Goal: Task Accomplishment & Management: Manage account settings

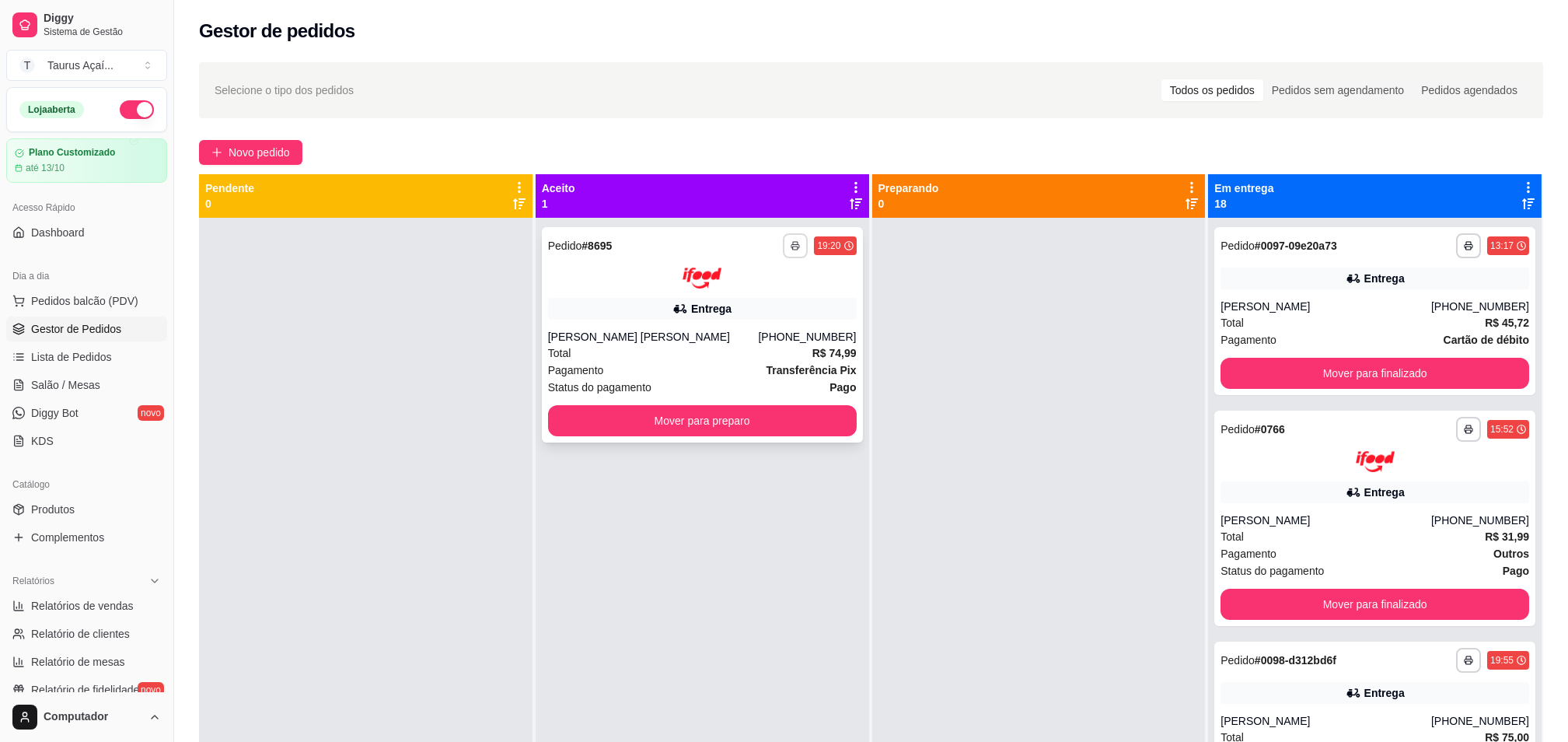
click at [792, 245] on icon "button" at bounding box center [795, 246] width 10 height 10
click at [769, 304] on button "IMPRESSORA" at bounding box center [747, 300] width 109 height 24
click at [793, 253] on button "button" at bounding box center [795, 245] width 25 height 25
click at [756, 299] on button "IMPRESSORA" at bounding box center [748, 300] width 113 height 25
click at [793, 246] on icon "button" at bounding box center [795, 246] width 10 height 10
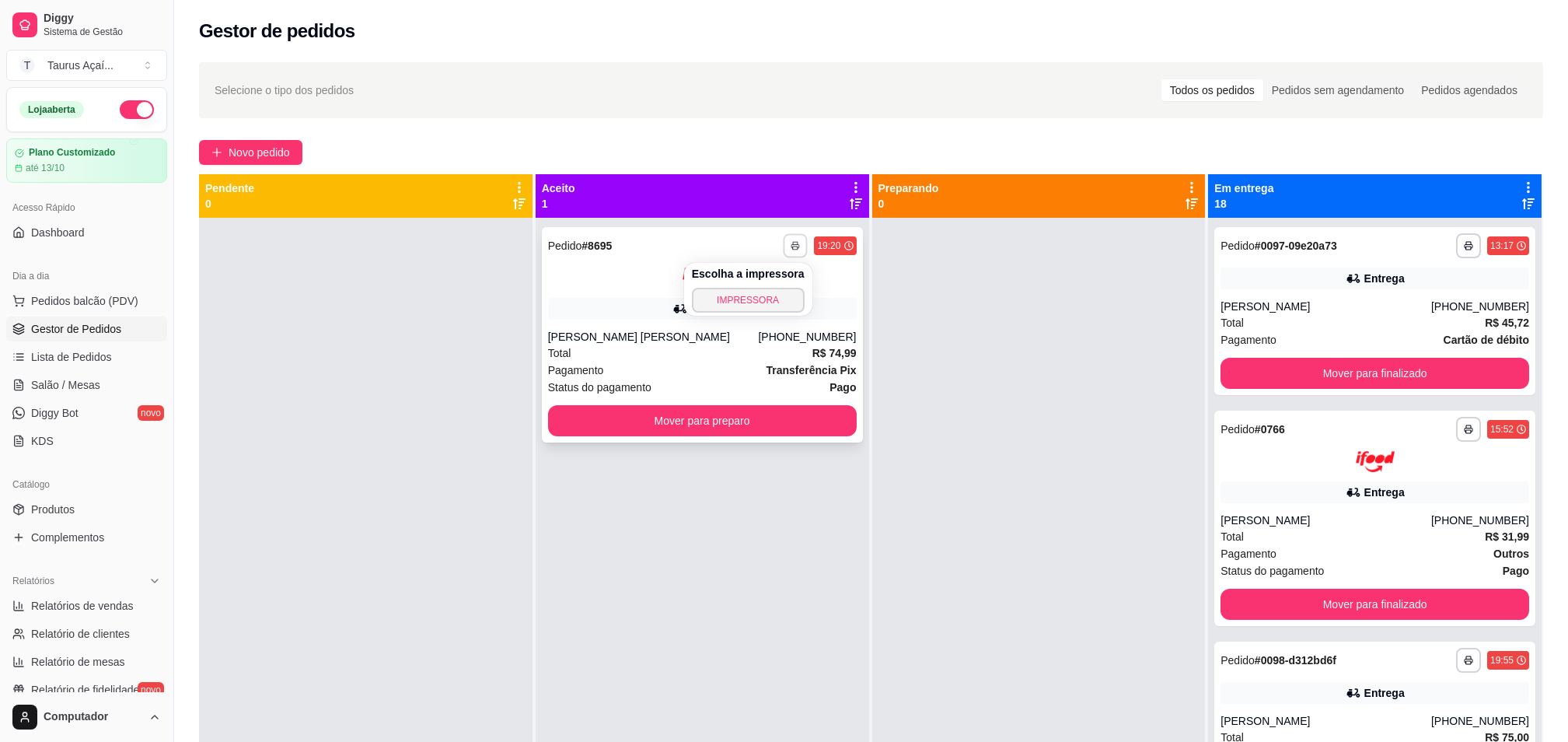
click at [792, 251] on button "button" at bounding box center [795, 245] width 24 height 24
click at [792, 251] on button "button" at bounding box center [795, 245] width 25 height 25
click at [665, 225] on div "**********" at bounding box center [702, 589] width 334 height 742
click at [796, 240] on button "button" at bounding box center [795, 245] width 25 height 25
click at [771, 291] on button "IMPRESSORA" at bounding box center [748, 300] width 113 height 25
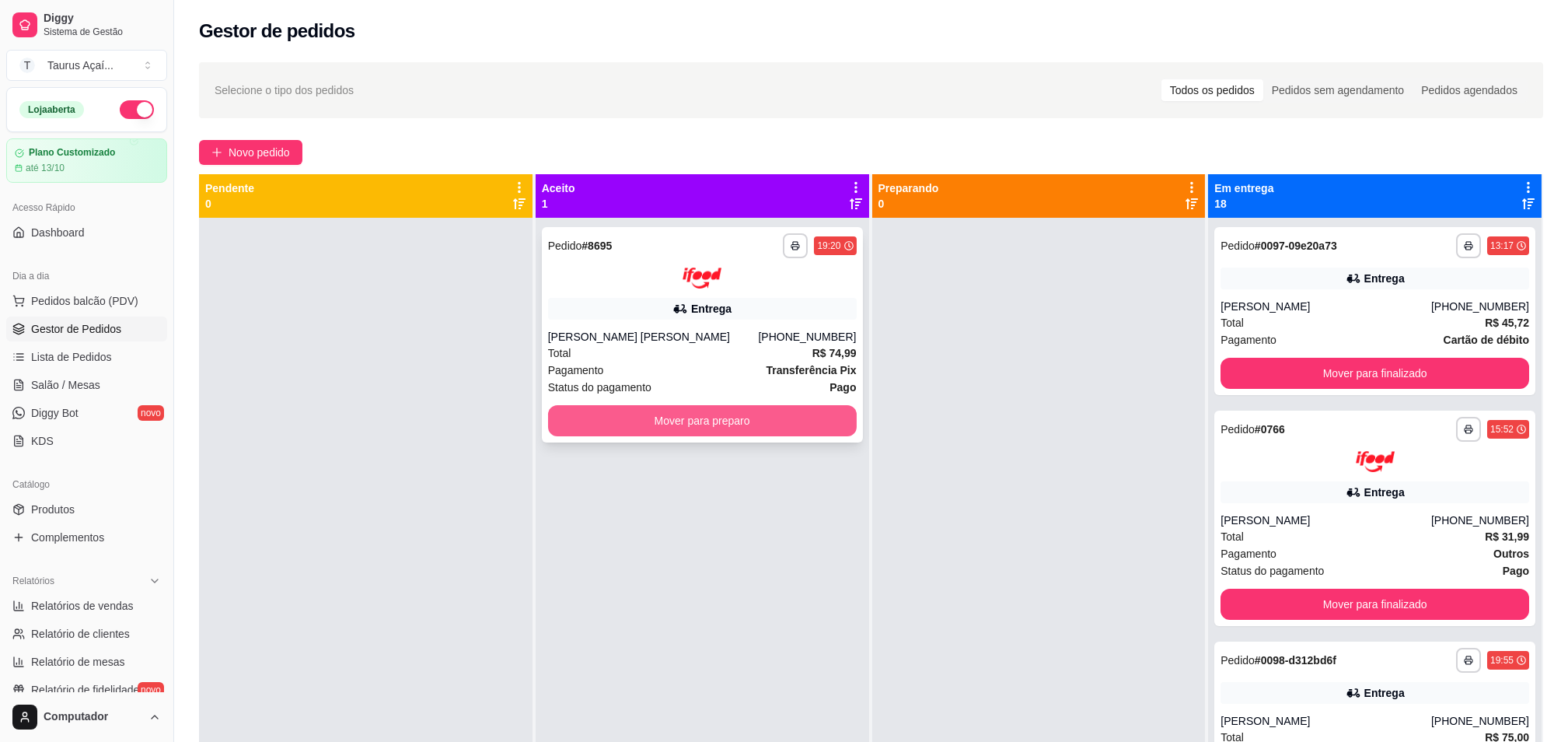
click at [726, 414] on button "Mover para preparo" at bounding box center [702, 420] width 308 height 31
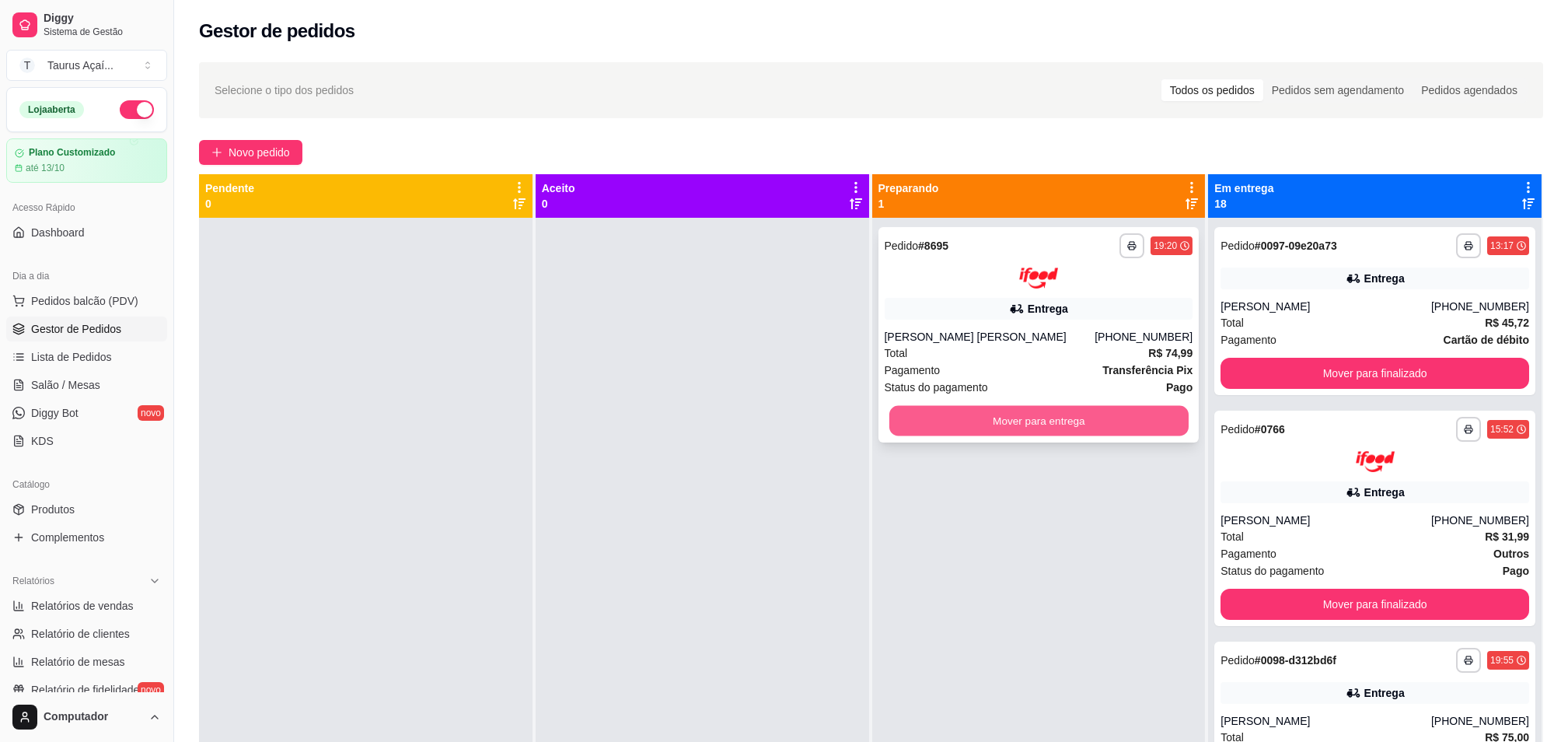
click at [1071, 427] on button "Mover para entrega" at bounding box center [1038, 420] width 299 height 30
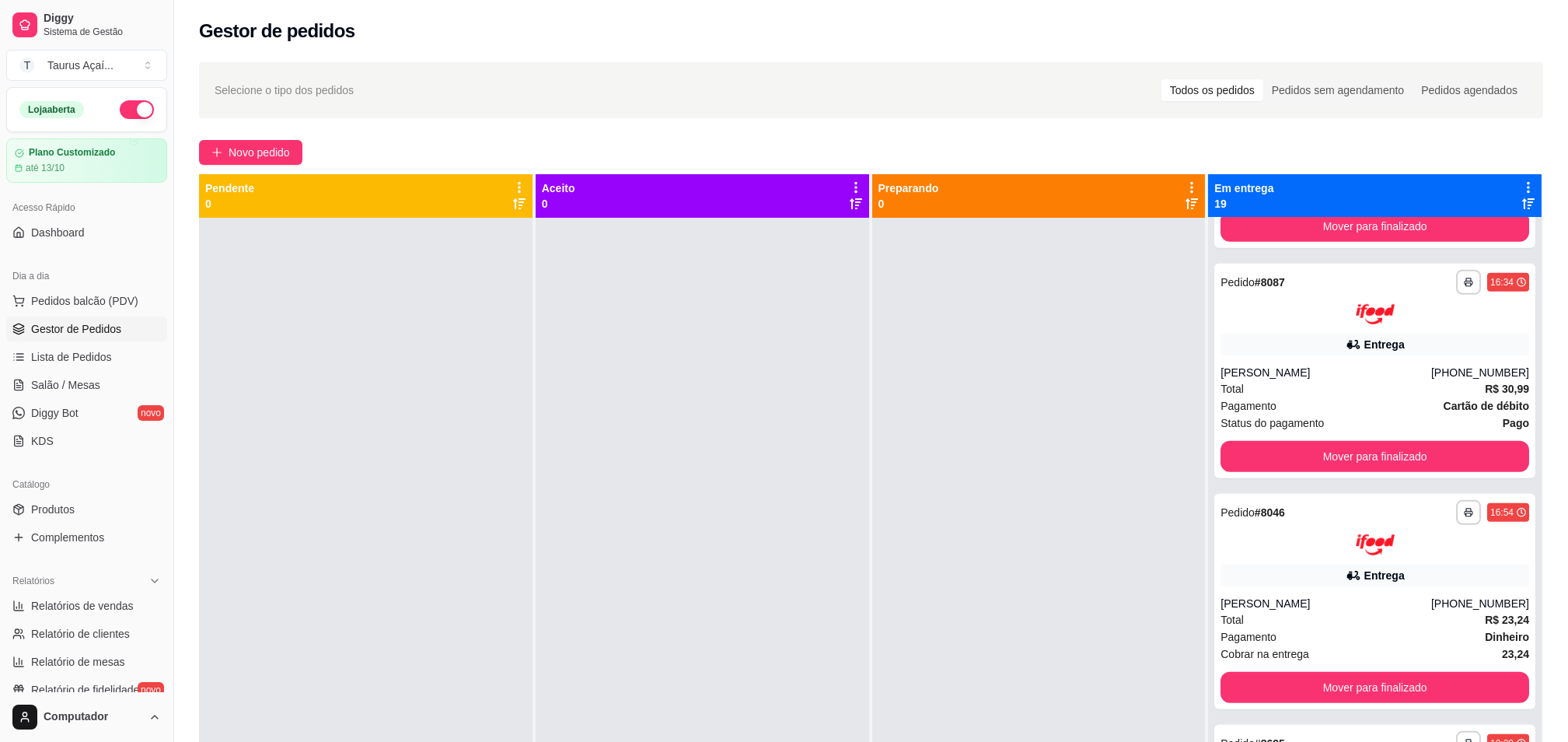
scroll to position [3128, 0]
click at [1428, 451] on button "Mover para finalizado" at bounding box center [1374, 455] width 308 height 31
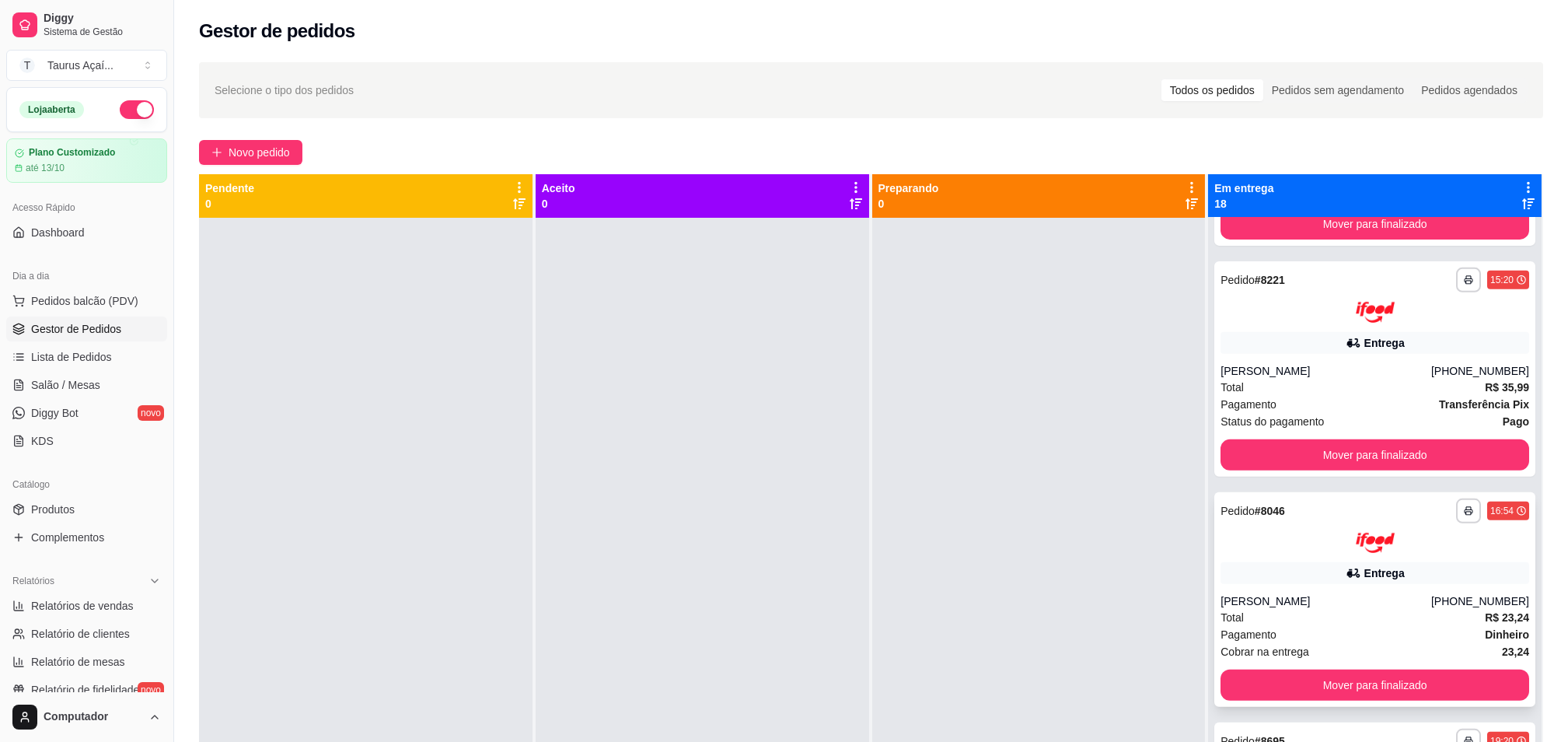
scroll to position [2897, 0]
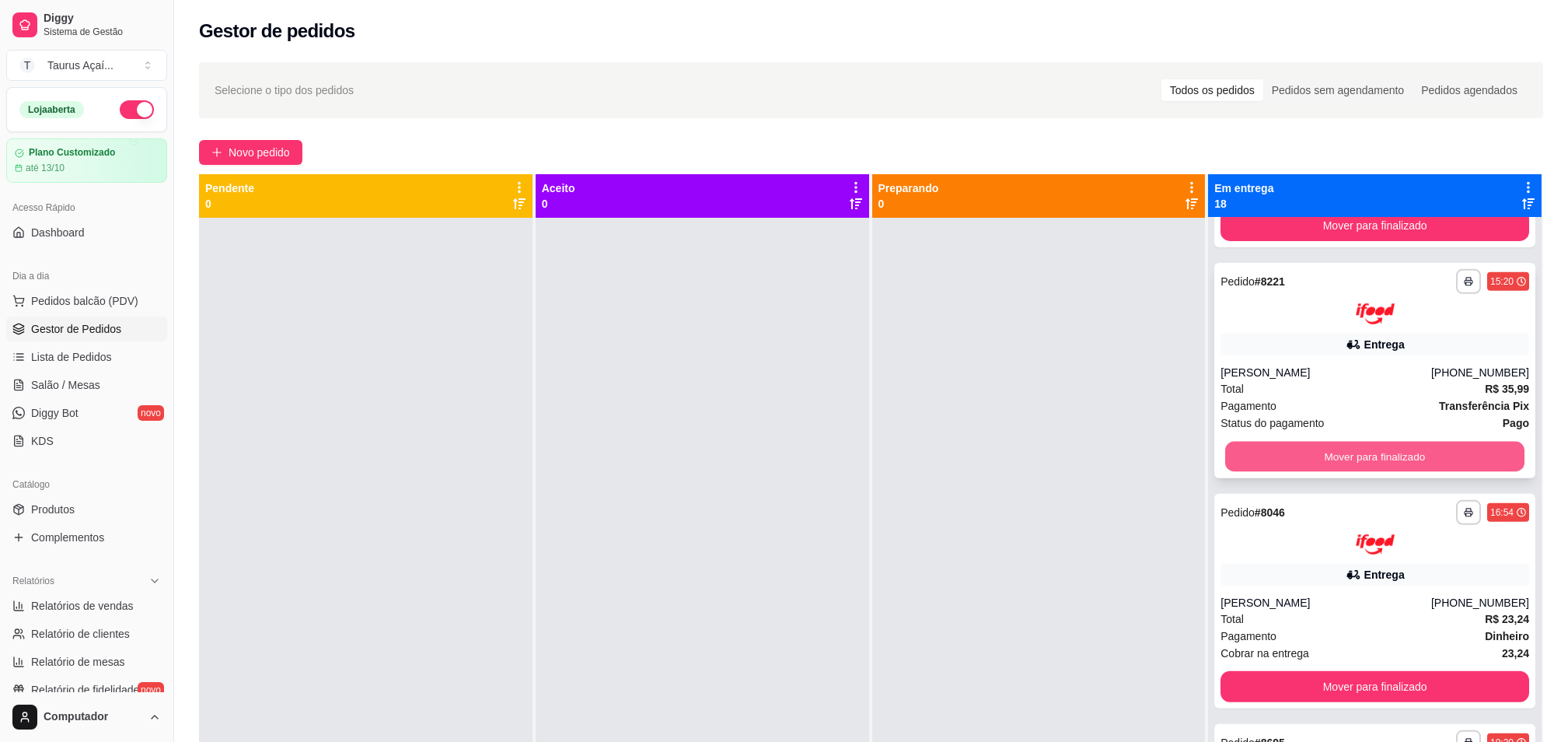
click at [1406, 455] on button "Mover para finalizado" at bounding box center [1375, 456] width 299 height 30
click at [1408, 462] on button "Mover para finalizado" at bounding box center [1374, 455] width 308 height 31
click at [1408, 462] on div "Mover para finalizado" at bounding box center [1374, 455] width 308 height 31
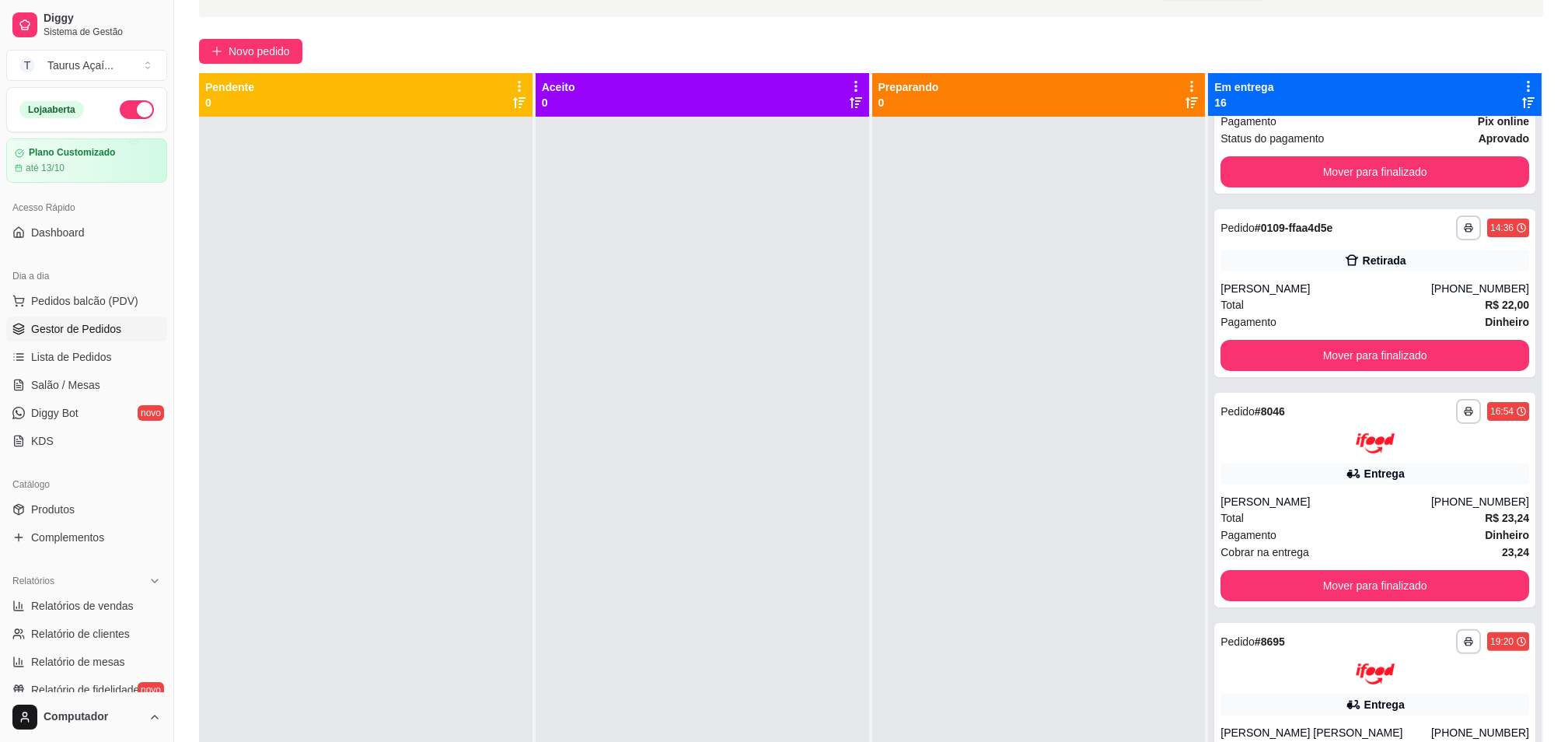
scroll to position [0, 0]
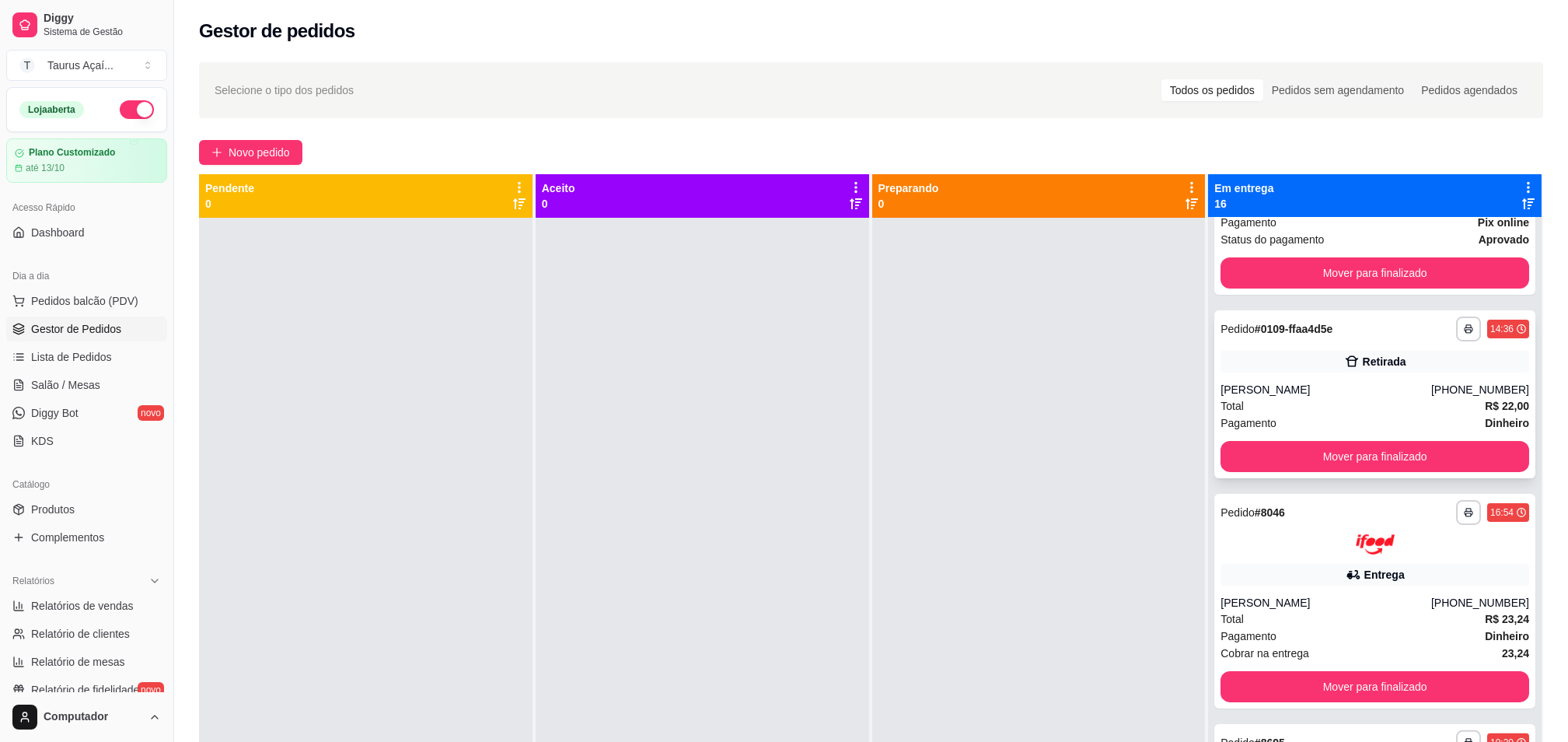
click at [1490, 326] on div "14:36" at bounding box center [1501, 329] width 23 height 13
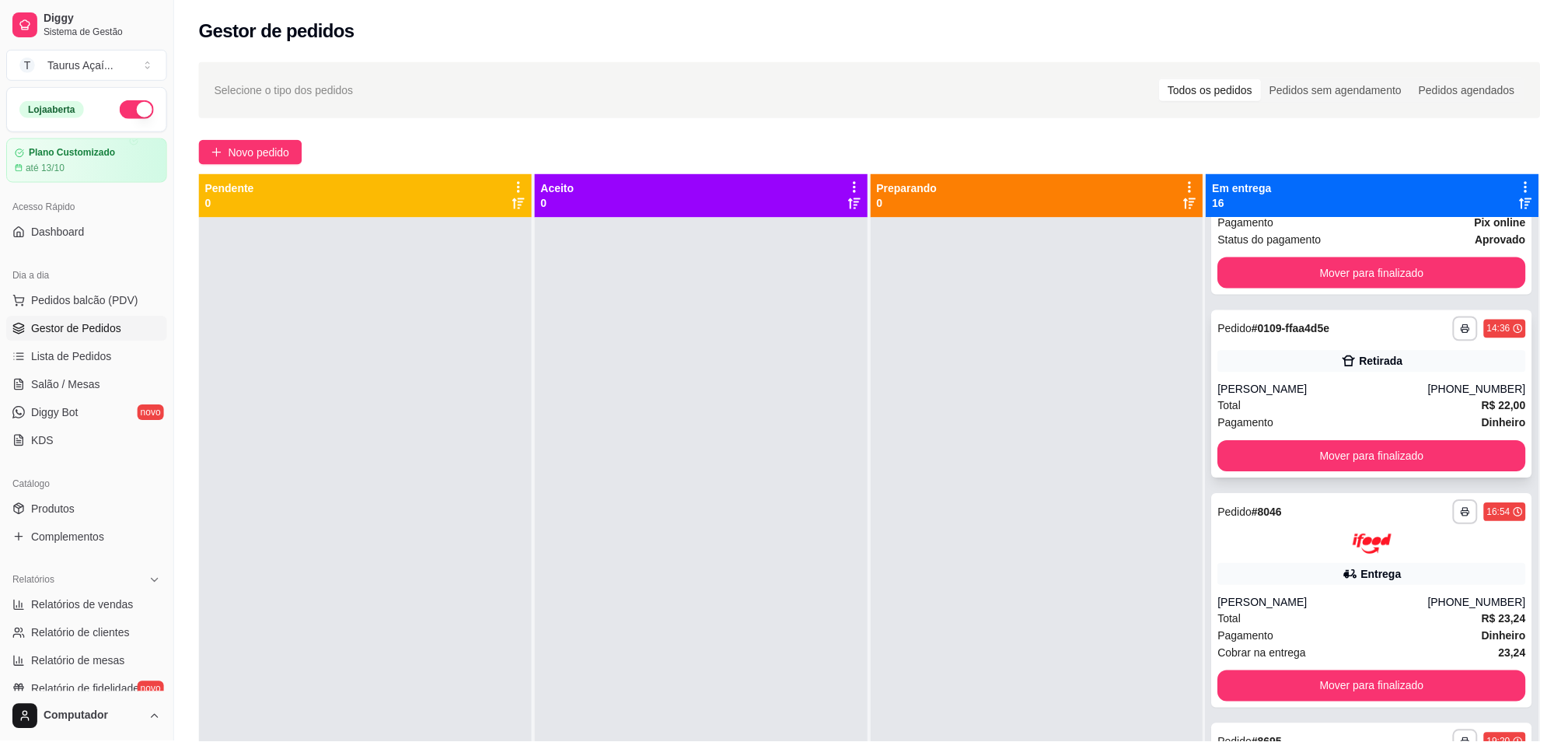
click at [1490, 326] on div "14:36" at bounding box center [1501, 329] width 23 height 13
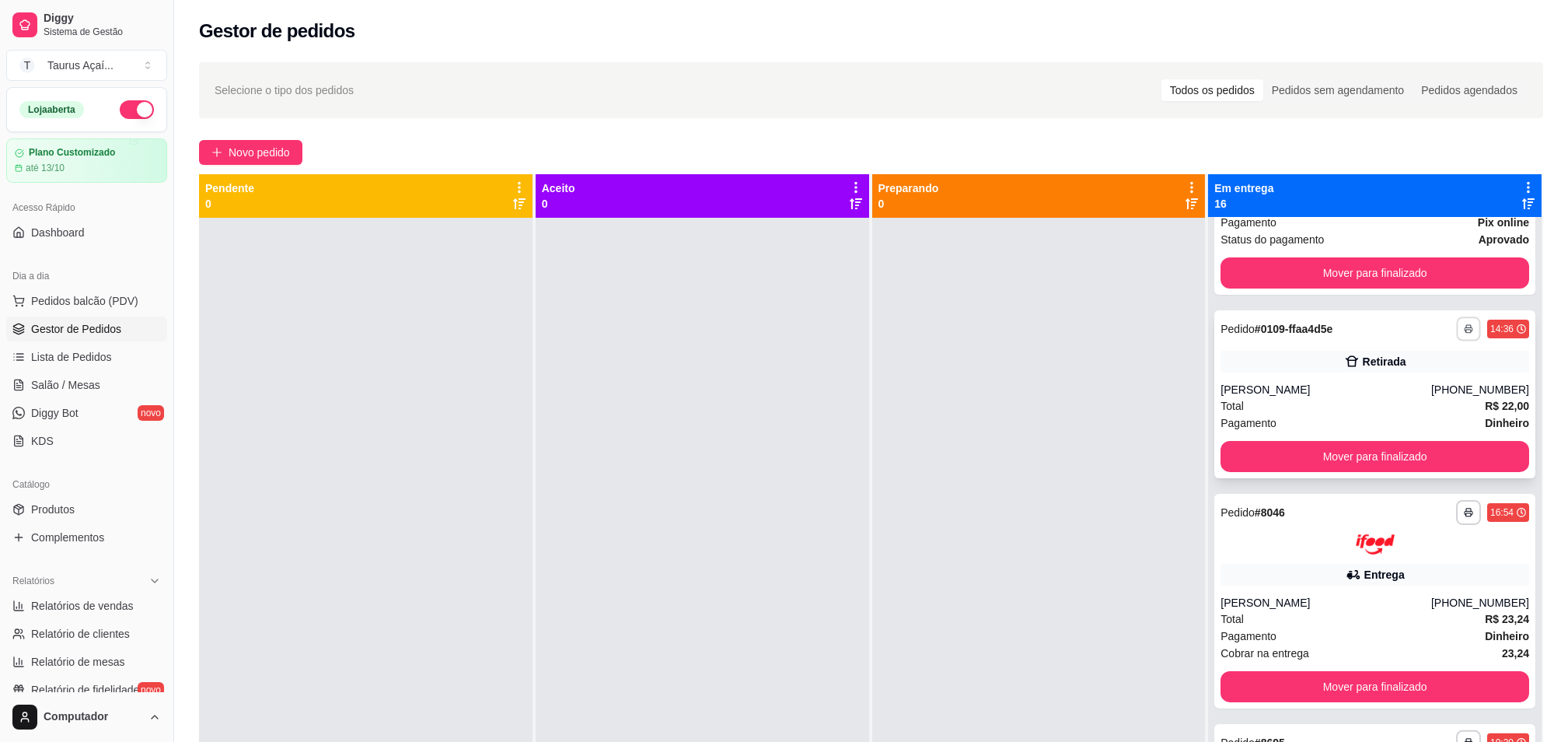
click at [1463, 326] on icon "button" at bounding box center [1468, 329] width 10 height 10
click at [1379, 386] on button "IMPRESSORA" at bounding box center [1396, 382] width 113 height 25
